Goal: Task Accomplishment & Management: Manage account settings

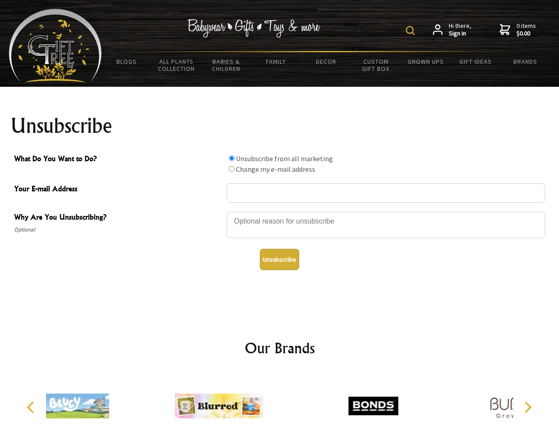
click at [412, 31] on img at bounding box center [410, 30] width 9 height 9
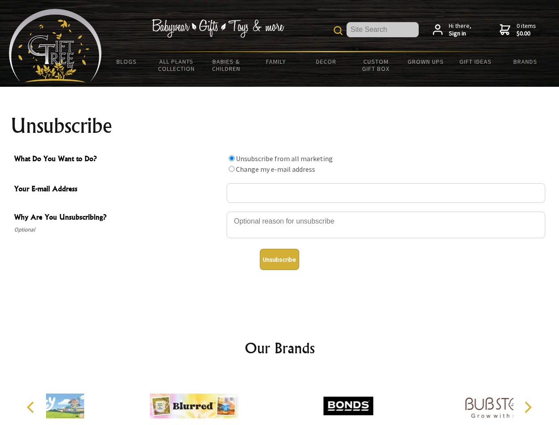
click at [280, 211] on div at bounding box center [386, 226] width 319 height 31
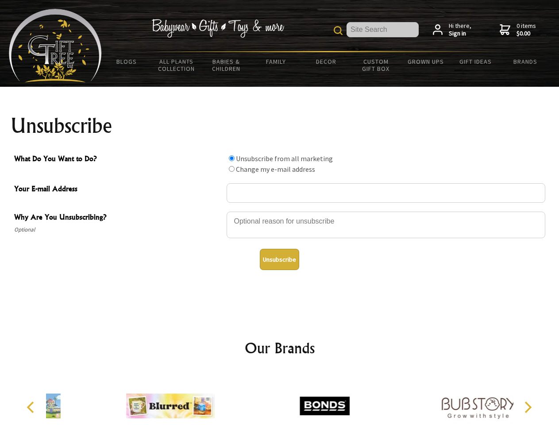
click at [232, 158] on input "What Do You Want to Do?" at bounding box center [232, 158] width 6 height 6
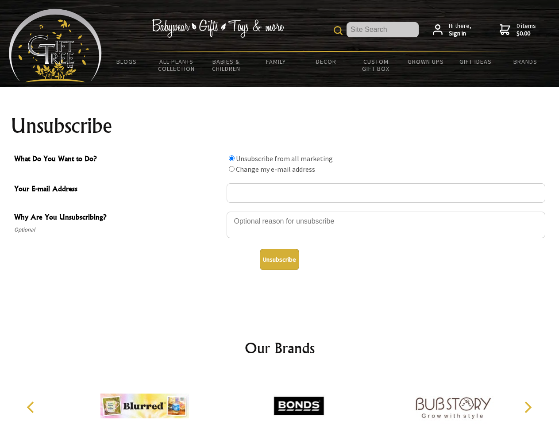
click at [232, 169] on input "What Do You Want to Do?" at bounding box center [232, 169] width 6 height 6
radio input "true"
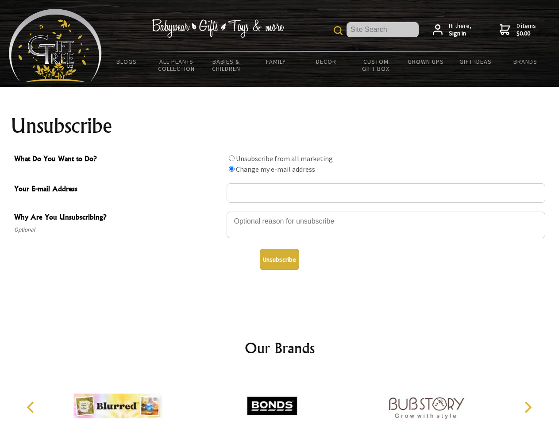
click at [279, 259] on button "Unsubscribe" at bounding box center [279, 259] width 39 height 21
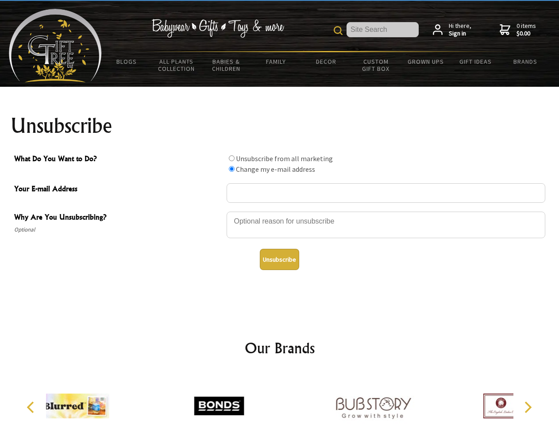
click at [280, 399] on div at bounding box center [219, 407] width 154 height 69
click at [32, 407] on icon "Previous" at bounding box center [32, 407] width 12 height 12
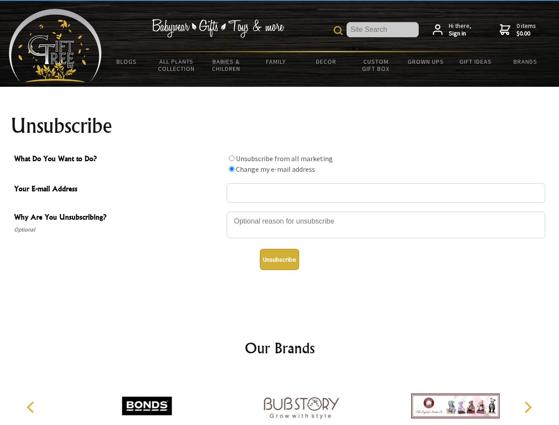
click at [528, 407] on icon "Next" at bounding box center [527, 407] width 12 height 12
